Goal: Information Seeking & Learning: Learn about a topic

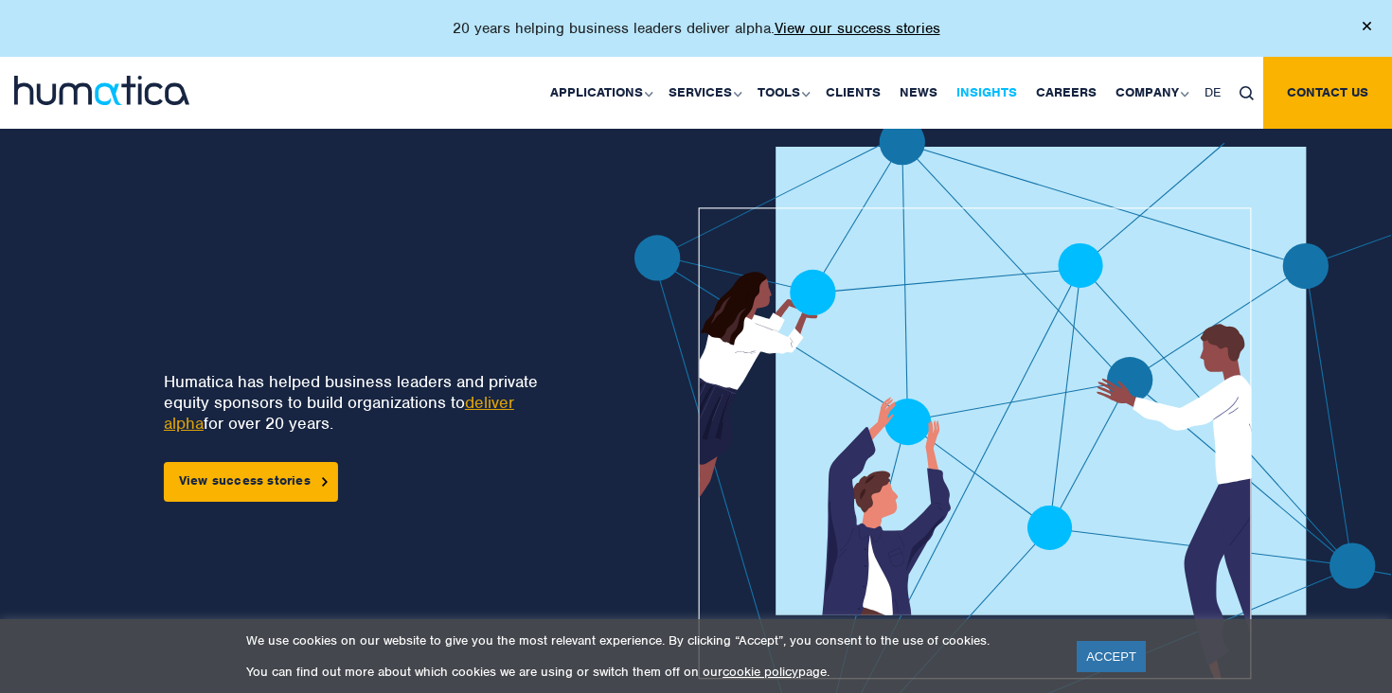
click at [987, 83] on link "Insights" at bounding box center [987, 93] width 80 height 72
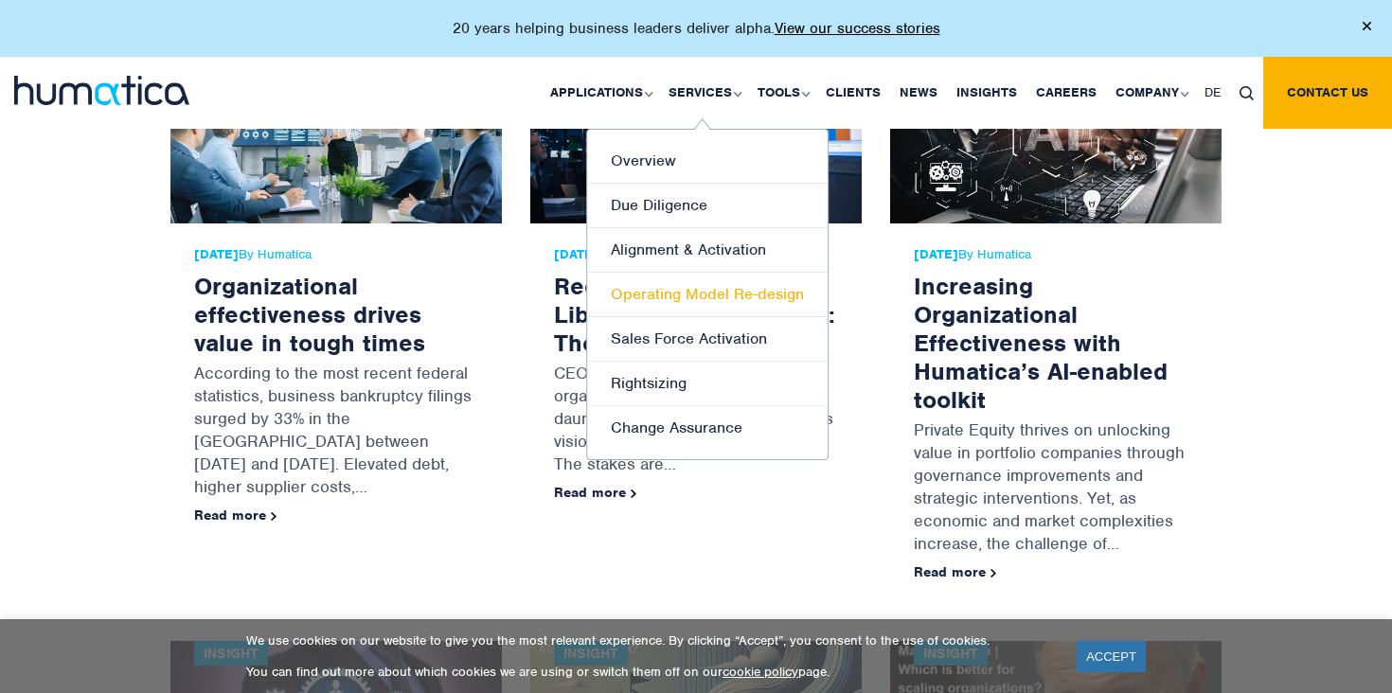
scroll to position [2786, 0]
